Goal: Information Seeking & Learning: Check status

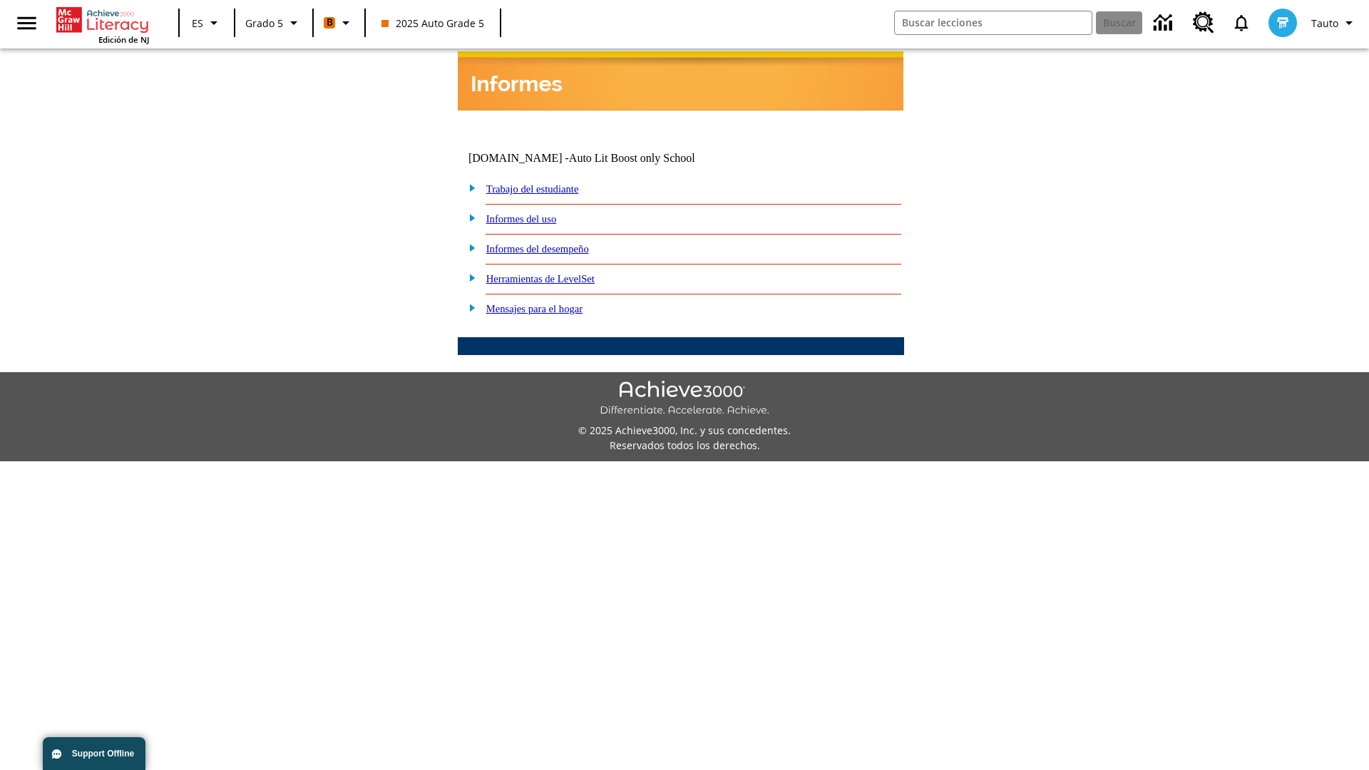
click at [556, 243] on link "Informes del desempeño" at bounding box center [537, 248] width 103 height 11
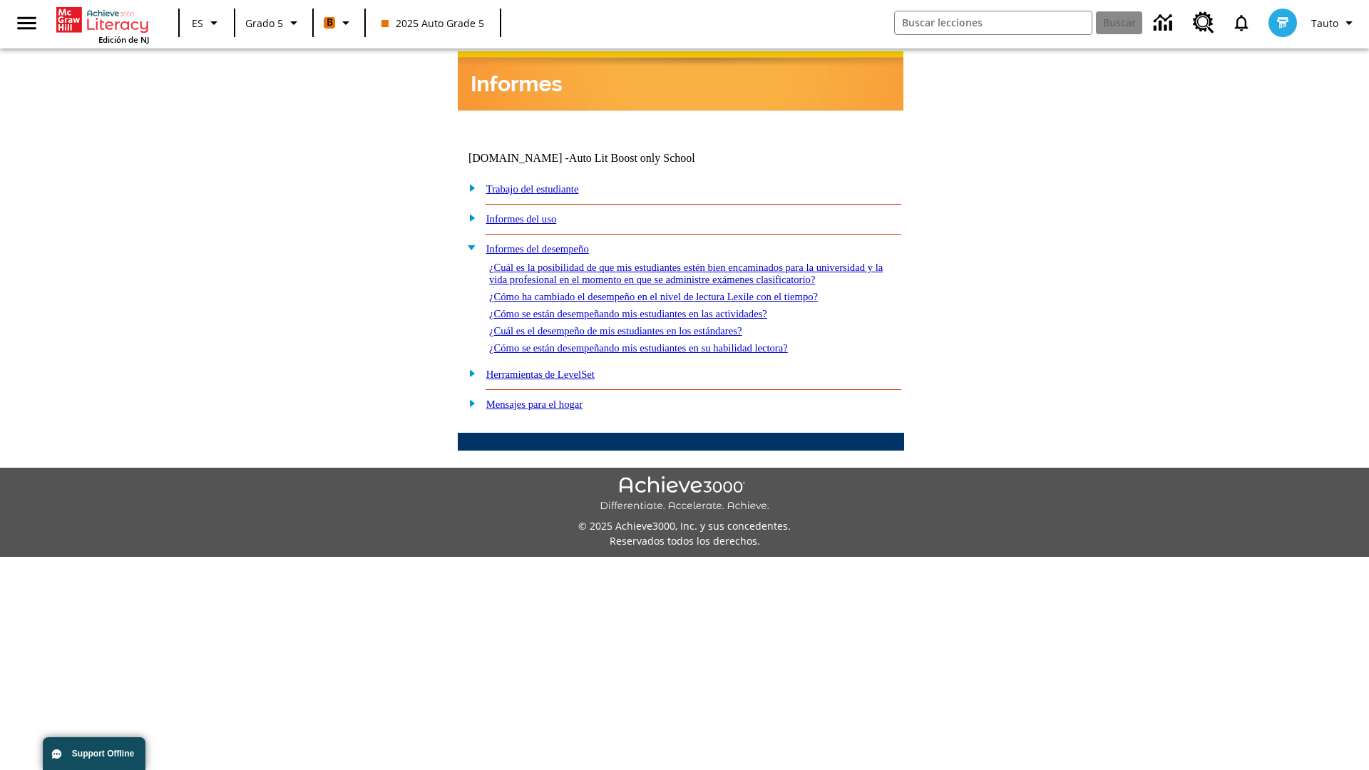
click at [664, 342] on link "¿Cómo se están desempeñando mis estudiantes en su habilidad lectora?" at bounding box center [638, 347] width 299 height 11
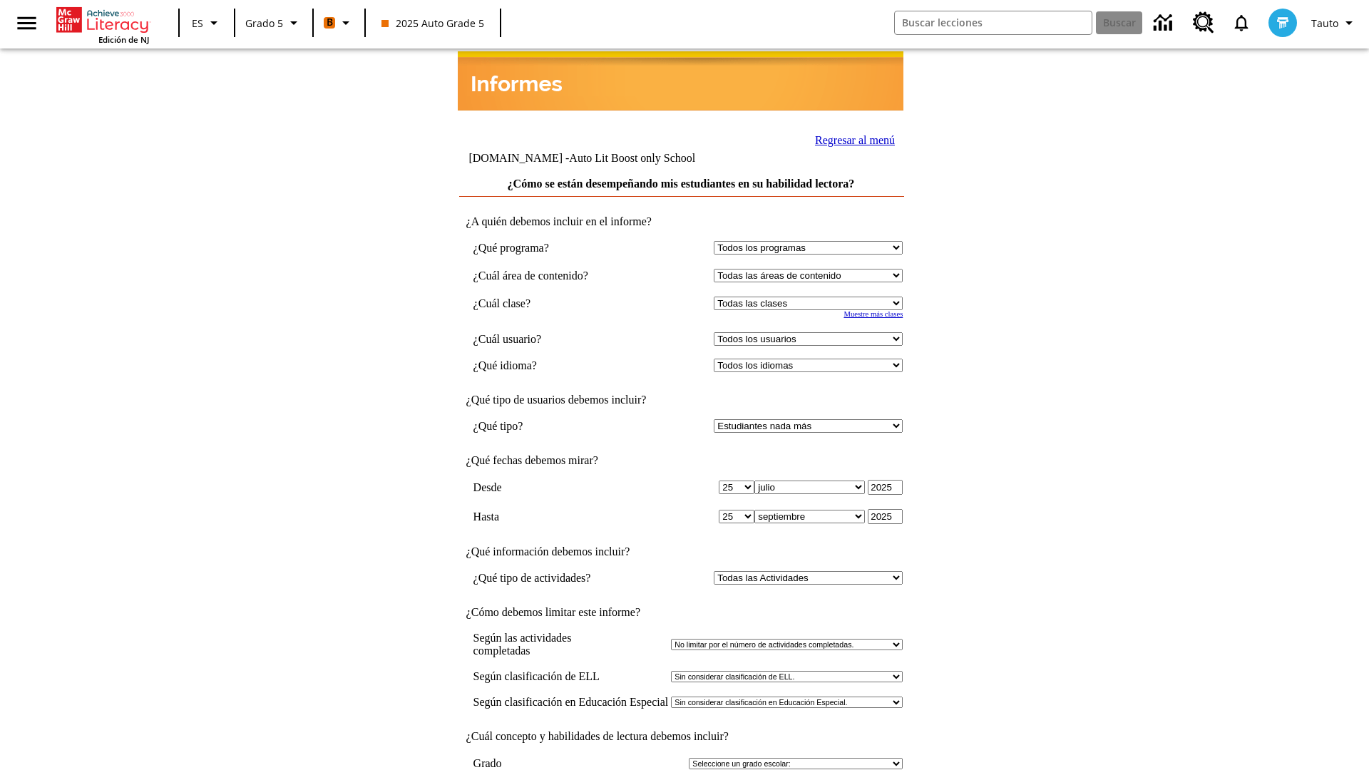
click at [811, 297] on select "Seleccionar una clase: Todas las clases 2025 Auto Grade 5 OL 2025 Auto Grade 6" at bounding box center [808, 304] width 189 height 14
select select "11133131"
select select "21437107"
